Goal: Task Accomplishment & Management: Use online tool/utility

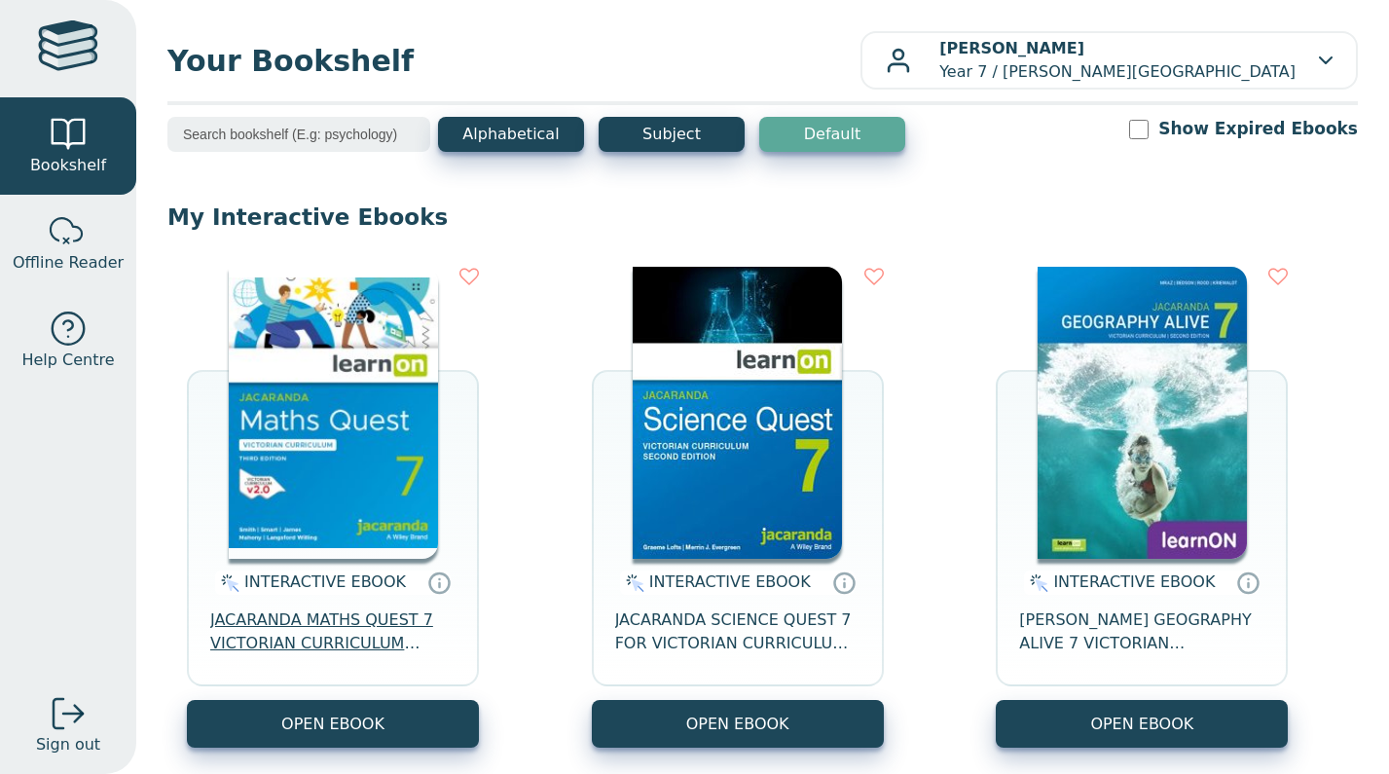
click at [337, 629] on span "JACARANDA MATHS QUEST 7 VICTORIAN CURRICULUM LEARNON EBOOK 3E" at bounding box center [332, 631] width 245 height 47
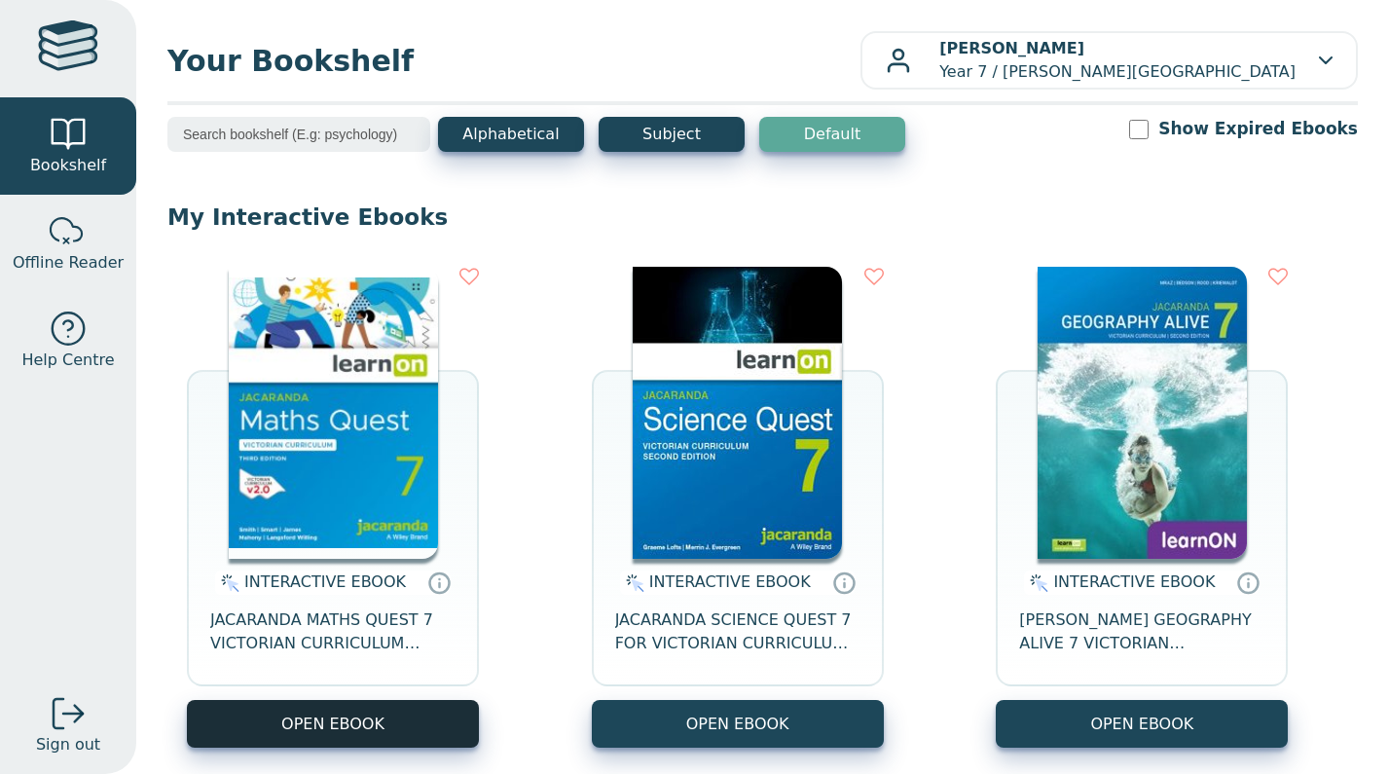
click at [294, 711] on button "OPEN EBOOK" at bounding box center [333, 724] width 292 height 48
